Goal: Communication & Community: Answer question/provide support

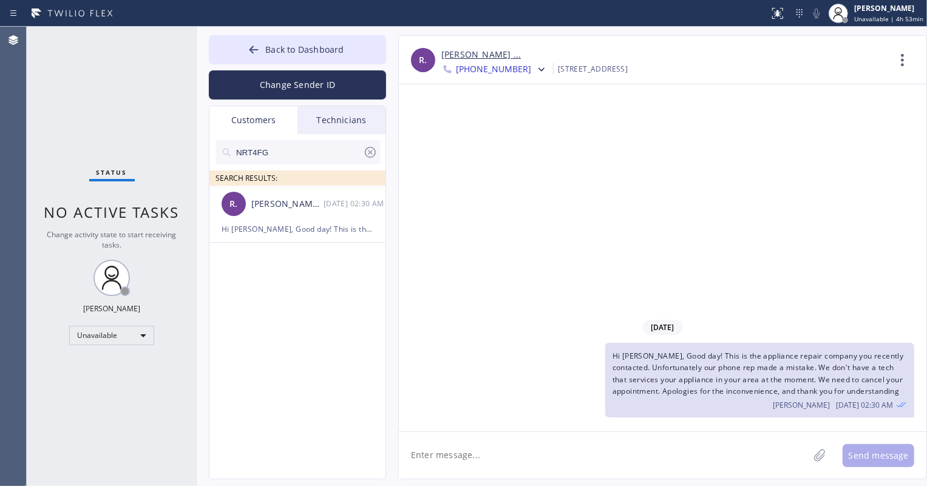
click at [341, 119] on div "Technicians" at bounding box center [341, 120] width 88 height 28
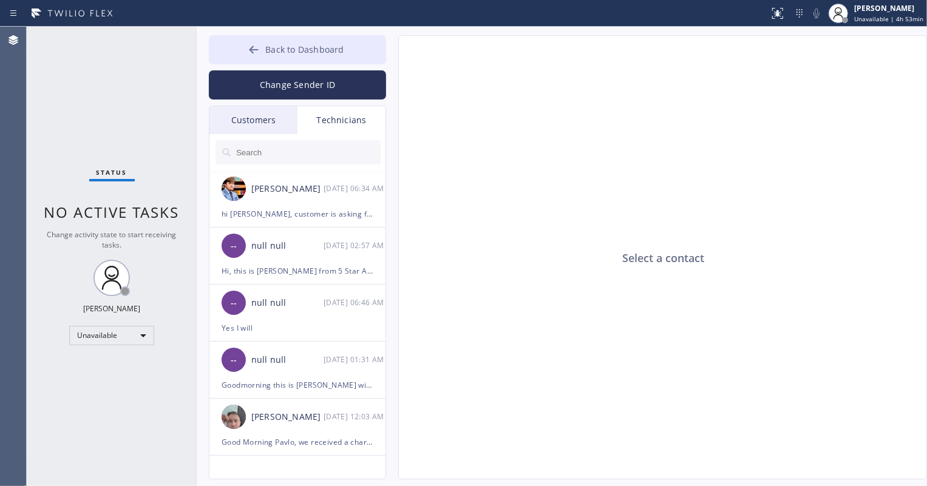
click at [311, 50] on span "Back to Dashboard" at bounding box center [304, 50] width 78 height 12
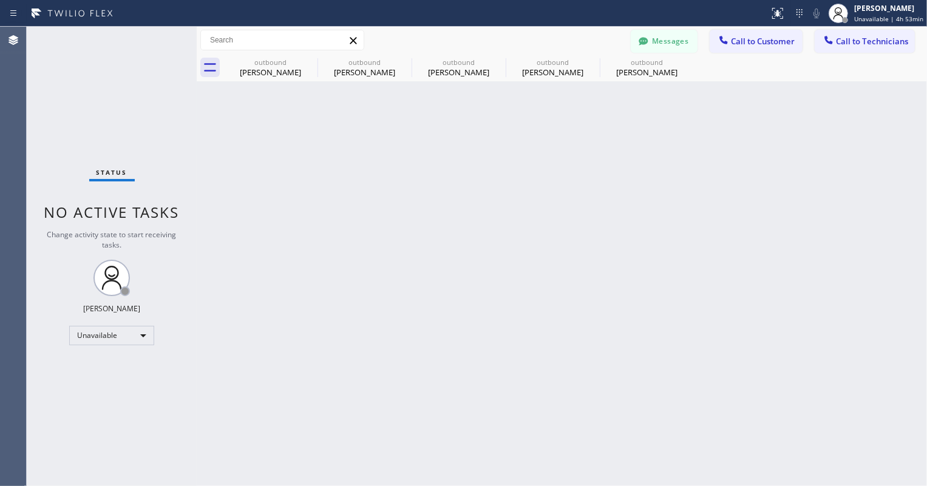
drag, startPoint x: 686, startPoint y: 32, endPoint x: 676, endPoint y: 35, distance: 10.8
click at [685, 32] on button "Messages" at bounding box center [664, 41] width 67 height 23
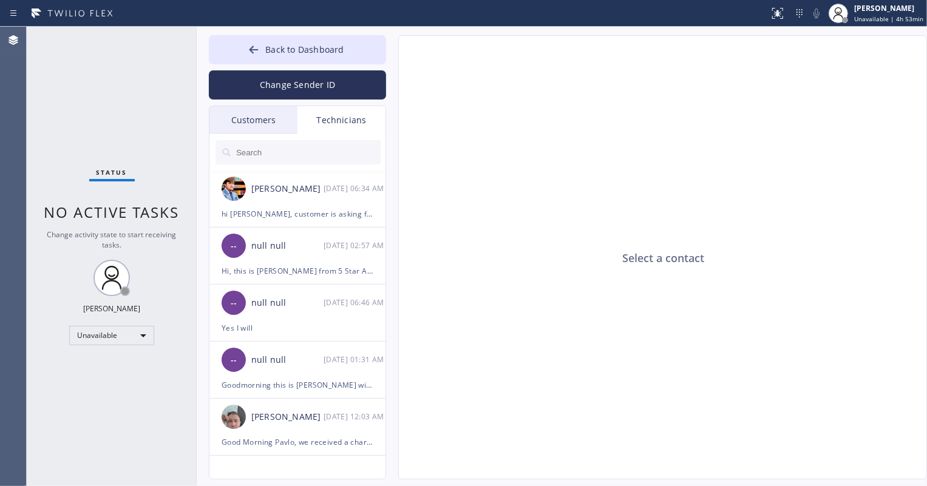
click at [263, 131] on div "Customers" at bounding box center [253, 120] width 88 height 28
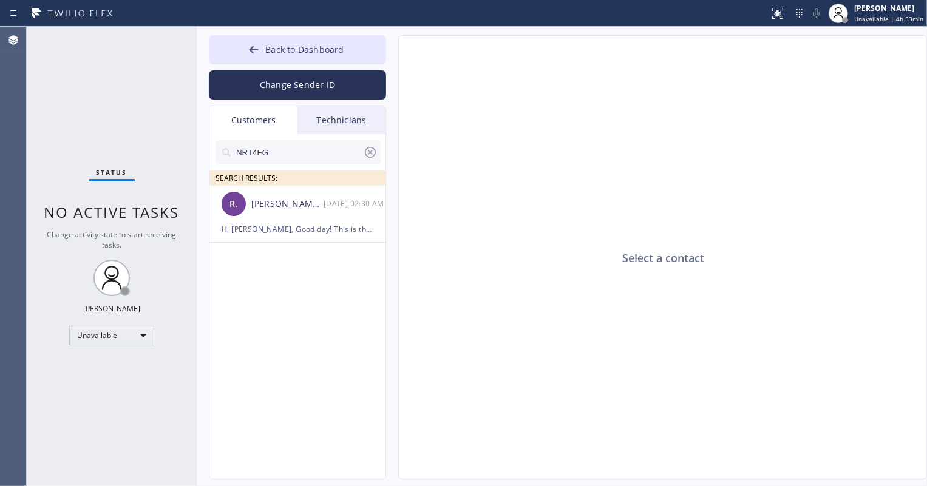
click at [371, 152] on icon at bounding box center [370, 152] width 11 height 11
click at [319, 335] on div "SEARCH RESULTS: [PERSON_NAME] ... [DATE] 02:30 AM Hi [PERSON_NAME], Good day! T…" at bounding box center [297, 320] width 177 height 373
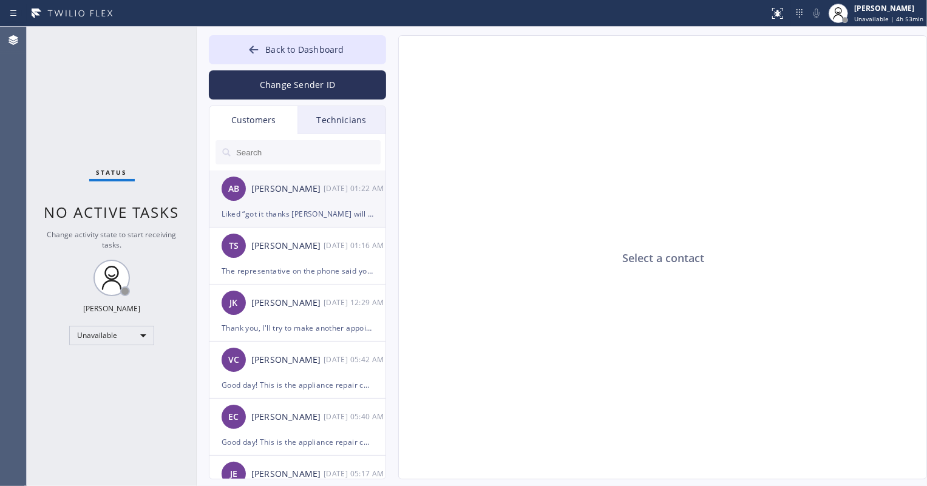
click at [294, 210] on div "Liked “got it thanks [PERSON_NAME] will move it now to [DATE] 3-6”" at bounding box center [298, 214] width 152 height 14
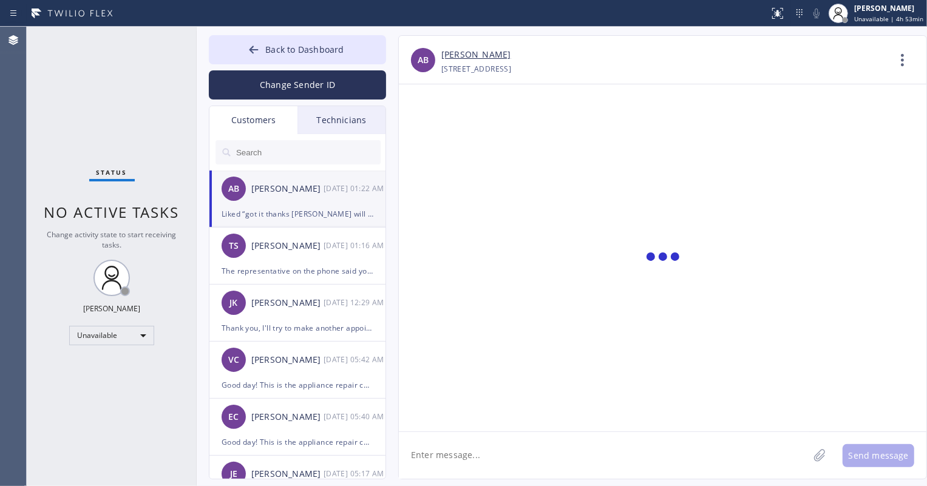
scroll to position [107, 0]
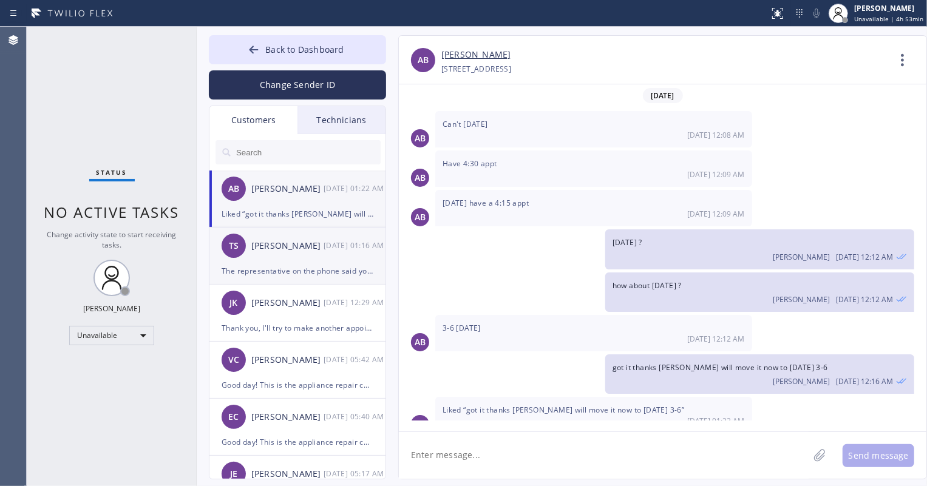
click at [305, 268] on div "The representative on the phone said you would waive the diagnostic fee for the…" at bounding box center [298, 271] width 152 height 14
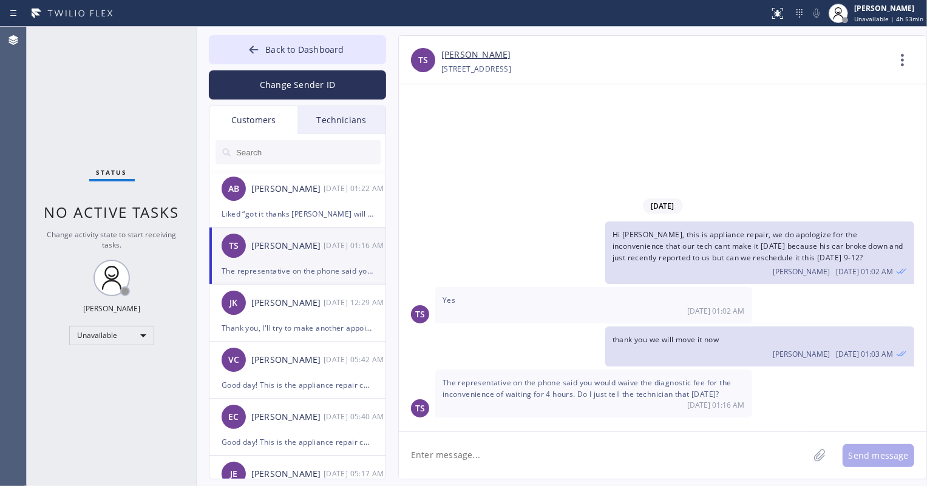
scroll to position [0, 0]
click at [640, 440] on textarea at bounding box center [604, 455] width 410 height 47
click at [470, 56] on link "[PERSON_NAME]" at bounding box center [475, 55] width 69 height 14
click at [703, 467] on textarea "hi sorry for the late response sure will waive the service call fee" at bounding box center [615, 455] width 432 height 47
click at [732, 463] on textarea "hi sorry for the late response sure will waive the service call fee" at bounding box center [615, 455] width 432 height 47
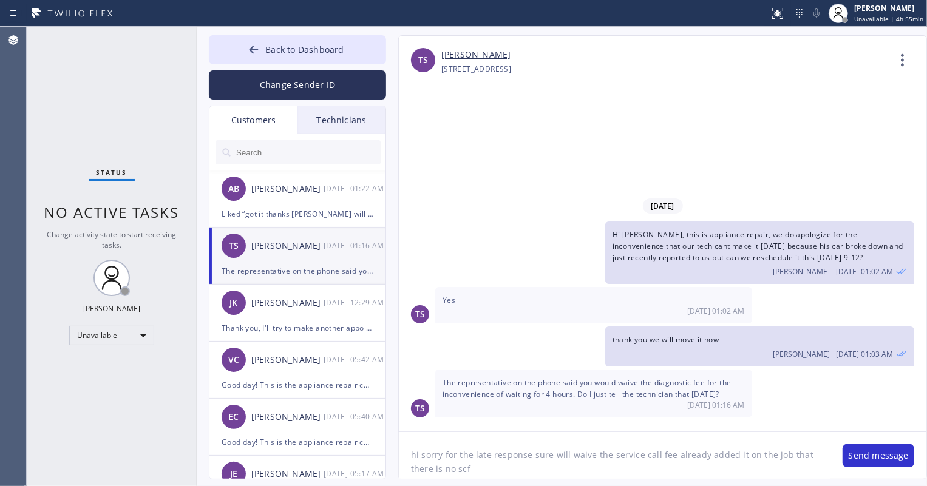
click at [458, 58] on link "[PERSON_NAME]" at bounding box center [475, 55] width 69 height 14
click at [447, 474] on textarea "hi sorry for the late response sure will waive the service call fee already add…" at bounding box center [615, 455] width 432 height 47
drag, startPoint x: 447, startPoint y: 473, endPoint x: 410, endPoint y: 471, distance: 36.5
click at [410, 471] on textarea "hi sorry for the late response sure will waive the service call fee already add…" at bounding box center [615, 455] width 432 height 47
drag, startPoint x: 809, startPoint y: 460, endPoint x: 665, endPoint y: 460, distance: 144.5
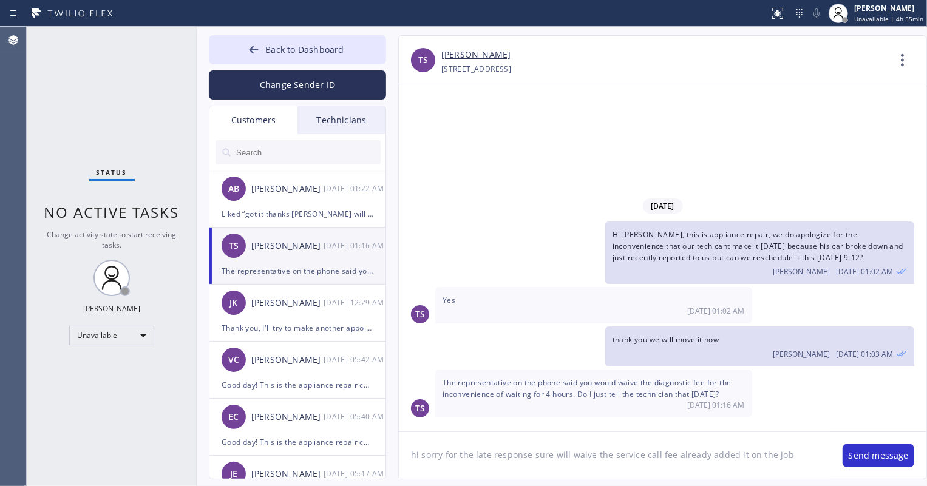
click at [665, 460] on textarea "hi sorry for the late response sure will waive the service call fee already add…" at bounding box center [615, 455] width 432 height 47
type textarea "hi sorry for the late response sure will waive the service call fee"
click at [891, 453] on button "Send message" at bounding box center [879, 455] width 72 height 23
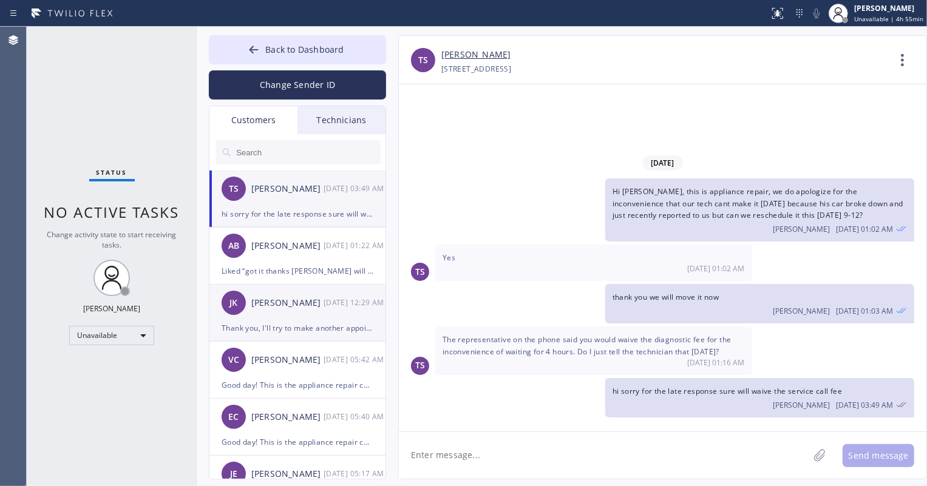
click at [307, 317] on div "[PERSON_NAME] [PERSON_NAME] [DATE] 12:29 AM" at bounding box center [297, 303] width 177 height 36
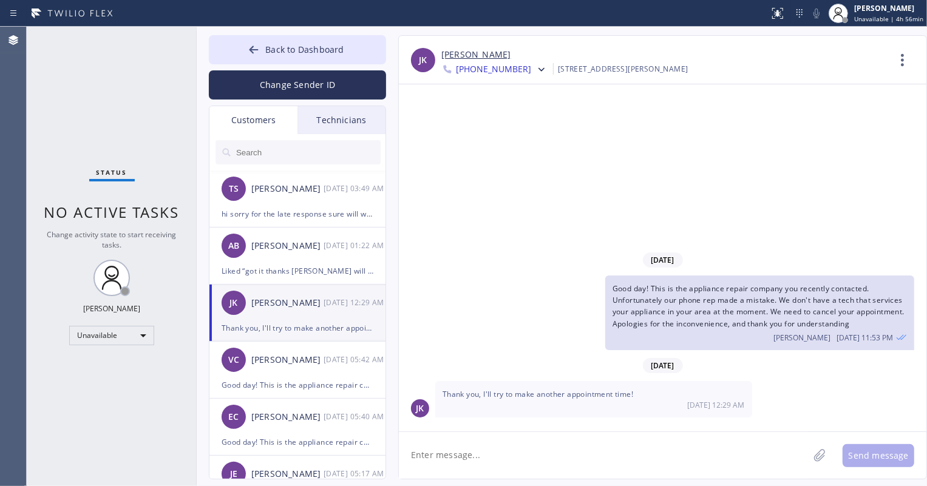
click at [460, 55] on link "[PERSON_NAME]" at bounding box center [475, 55] width 69 height 14
click at [285, 361] on div "[PERSON_NAME]" at bounding box center [287, 360] width 72 height 14
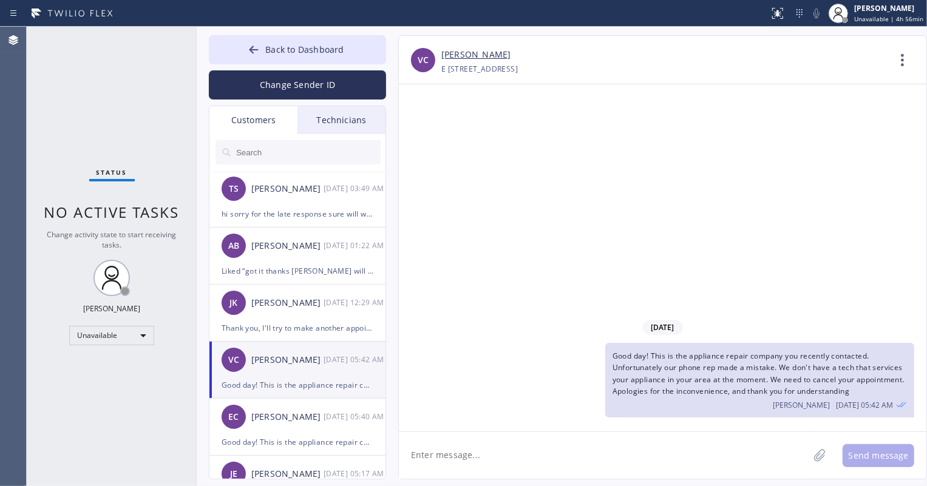
click at [467, 53] on link "[PERSON_NAME]" at bounding box center [475, 55] width 69 height 14
click at [300, 422] on div "[PERSON_NAME]" at bounding box center [287, 417] width 72 height 14
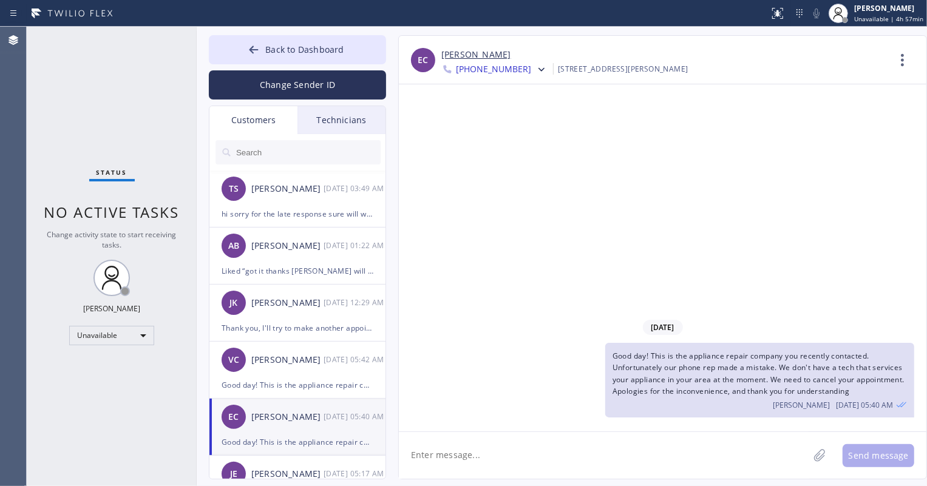
click at [466, 52] on link "[PERSON_NAME]" at bounding box center [475, 55] width 69 height 14
click at [502, 73] on span "[PHONE_NUMBER]" at bounding box center [493, 70] width 75 height 15
click at [500, 147] on div "[PHONE_NUMBER]" at bounding box center [511, 153] width 140 height 28
click at [504, 74] on span "[PHONE_NUMBER]" at bounding box center [493, 70] width 75 height 15
click at [504, 123] on div "[PHONE_NUMBER]" at bounding box center [511, 125] width 140 height 28
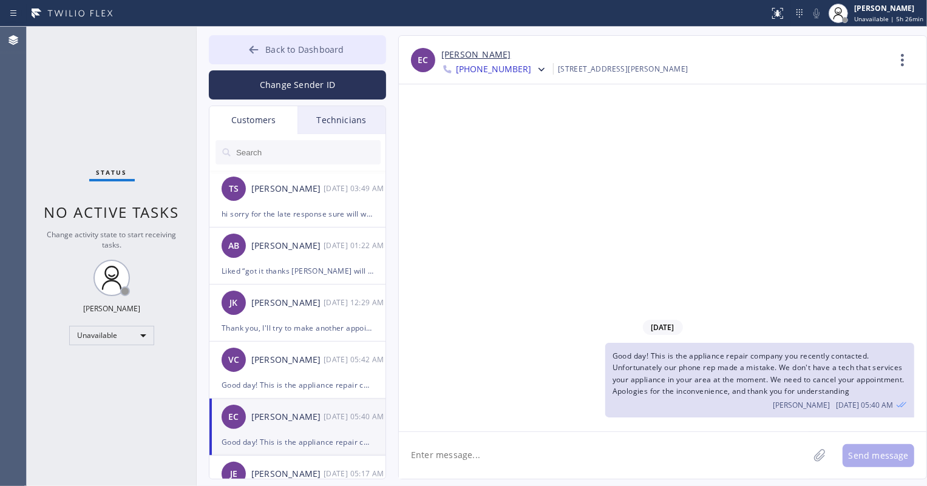
click at [290, 51] on span "Back to Dashboard" at bounding box center [304, 50] width 78 height 12
